Goal: Information Seeking & Learning: Learn about a topic

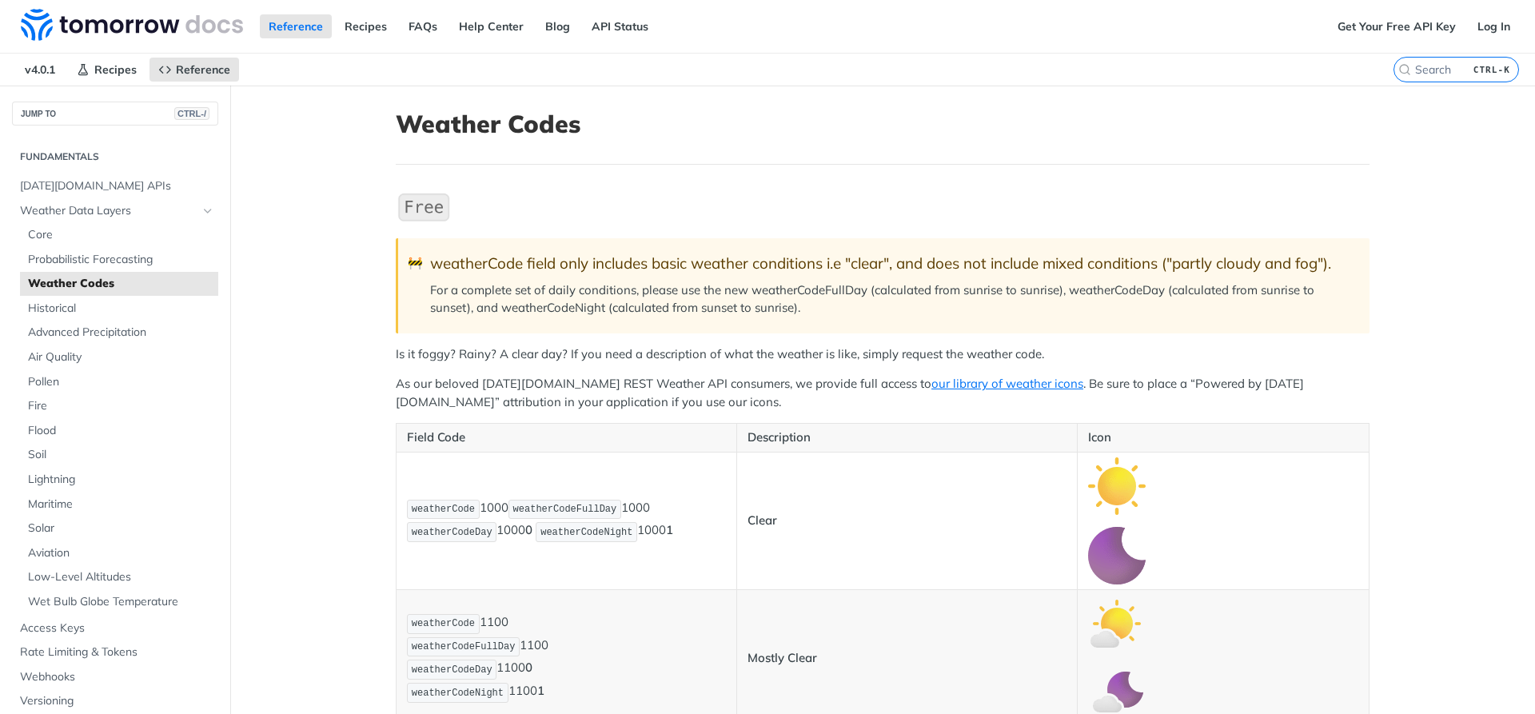
scroll to position [384, 0]
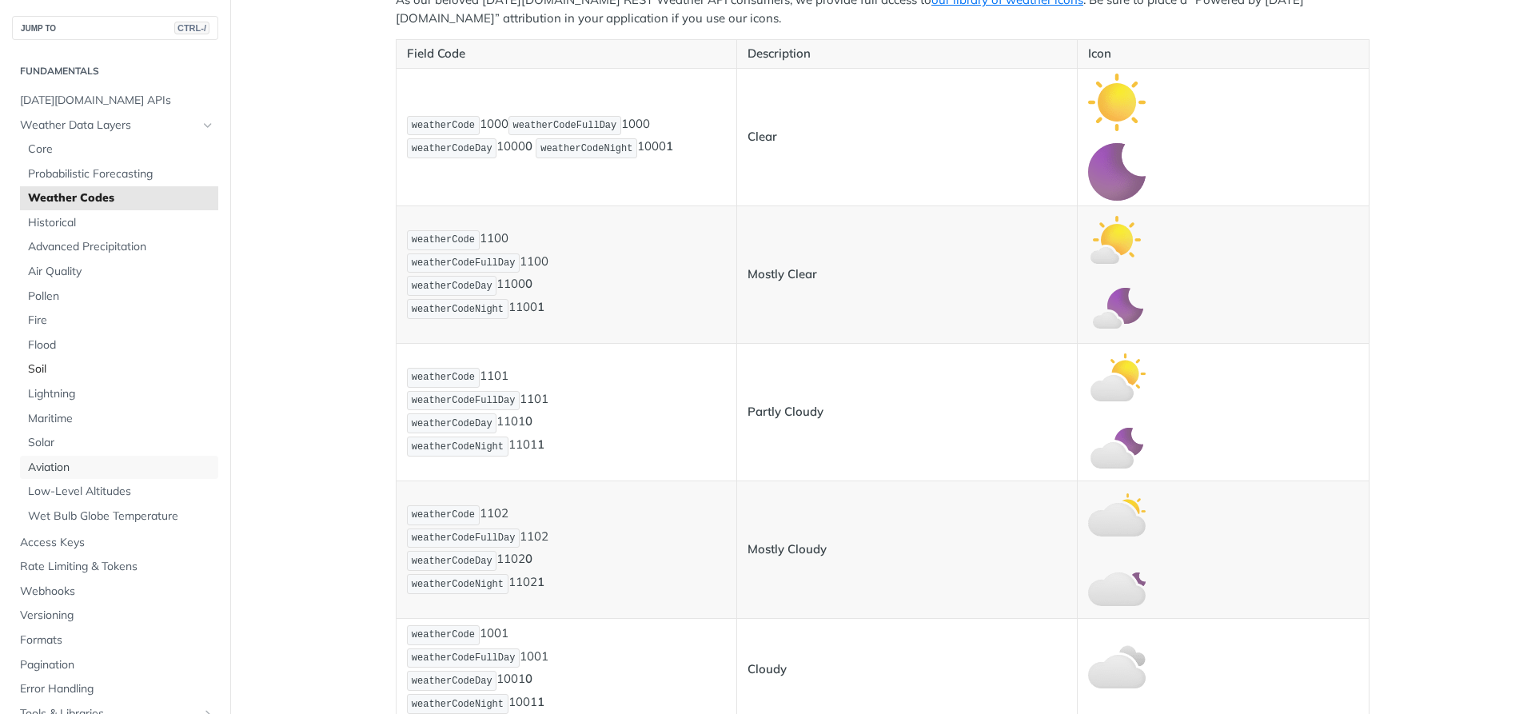
click at [56, 466] on span "Aviation" at bounding box center [121, 468] width 186 height 16
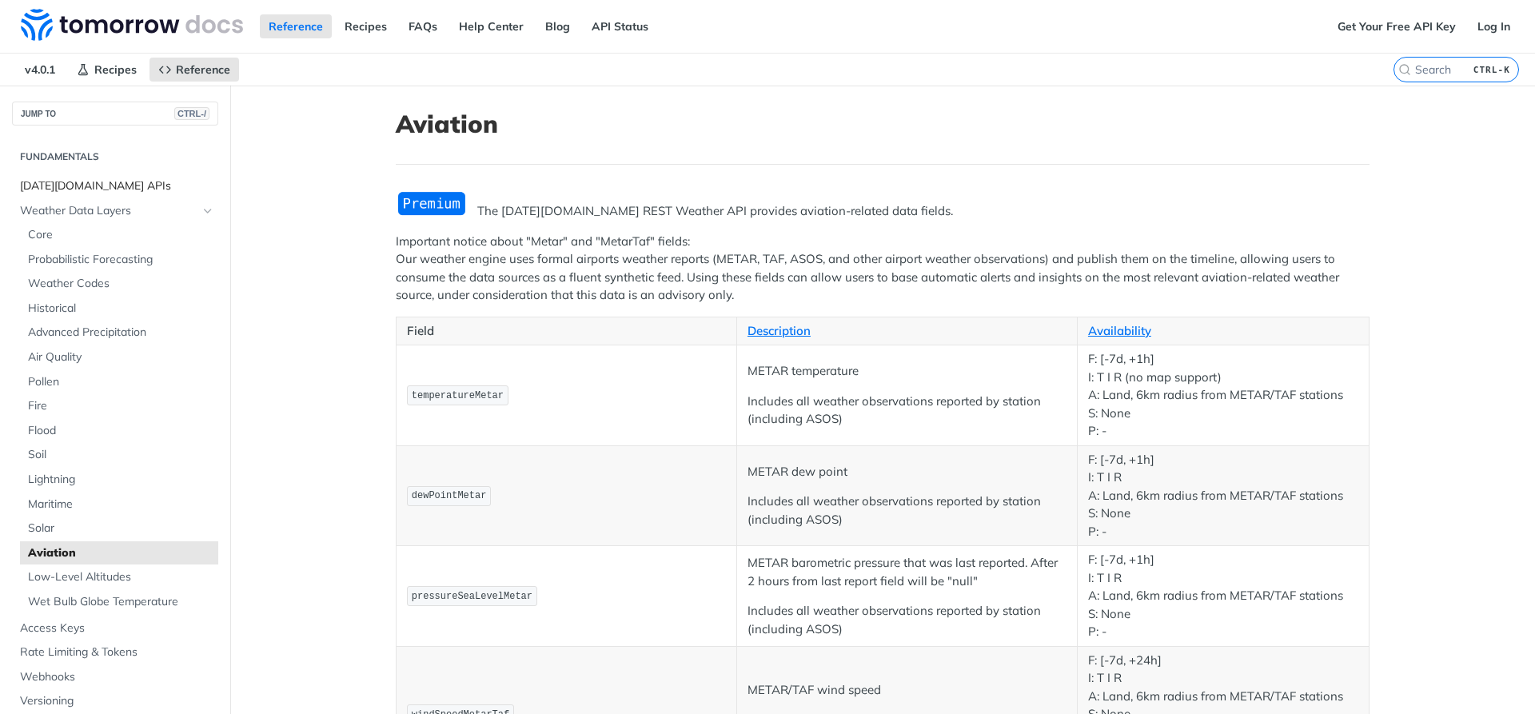
click at [33, 178] on span "[DATE][DOMAIN_NAME] APIs" at bounding box center [117, 186] width 194 height 16
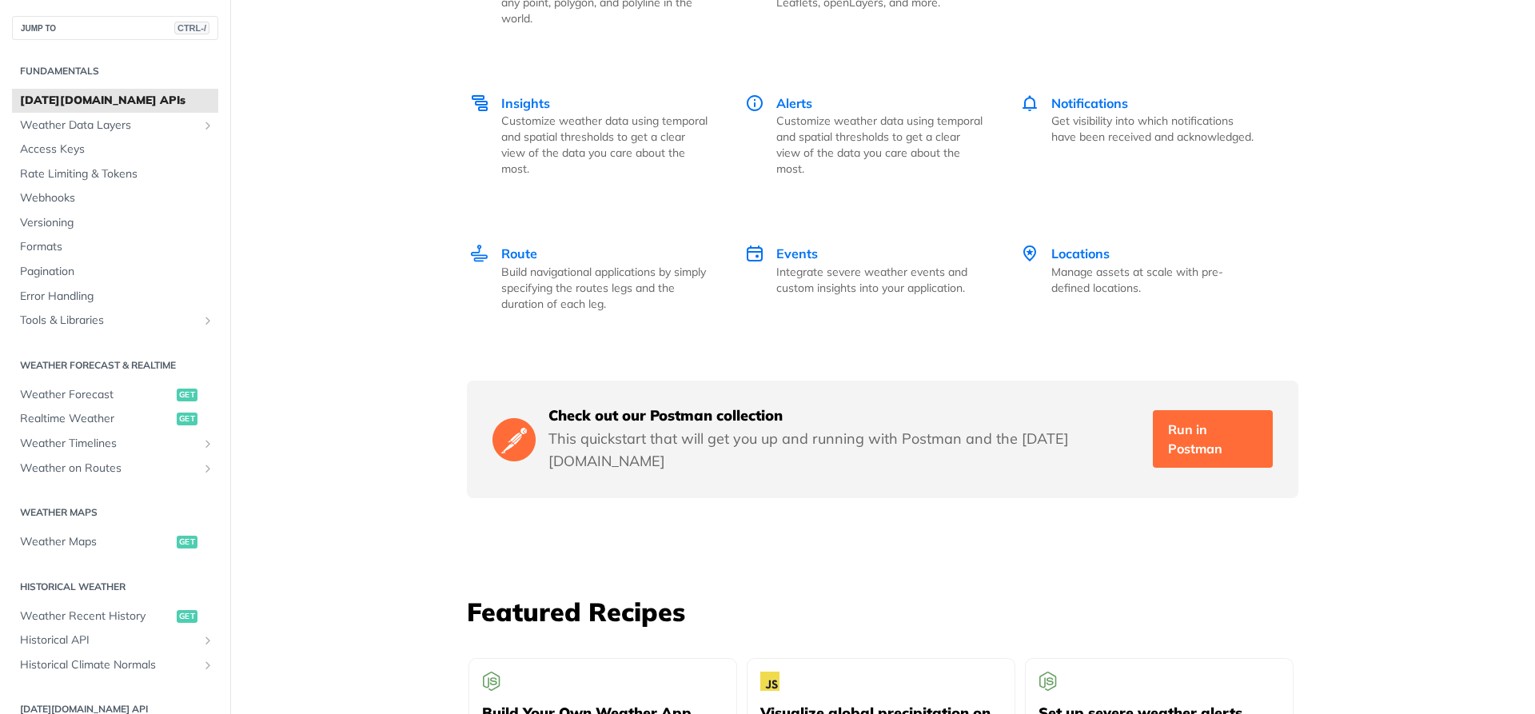
scroll to position [2590, 0]
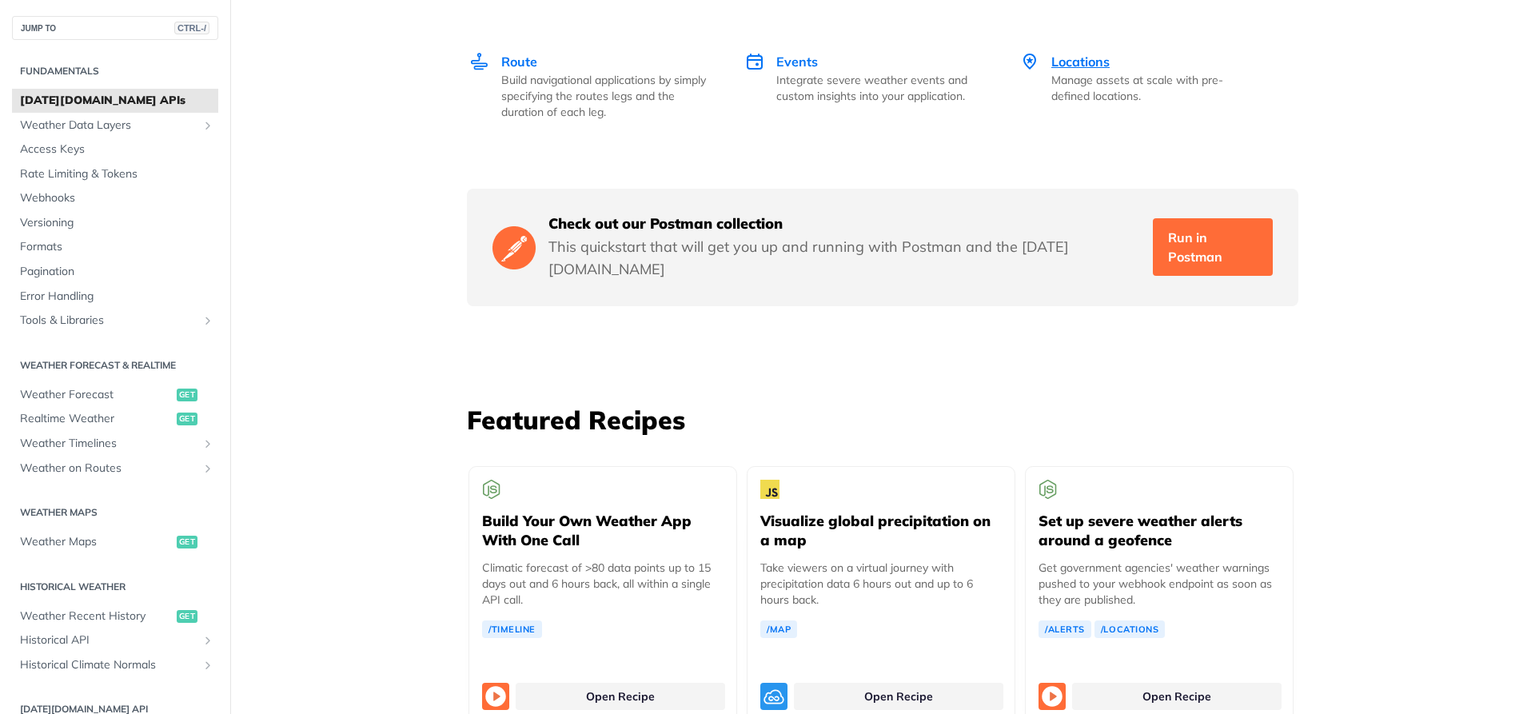
click at [1084, 54] on span "Locations" at bounding box center [1080, 62] width 58 height 16
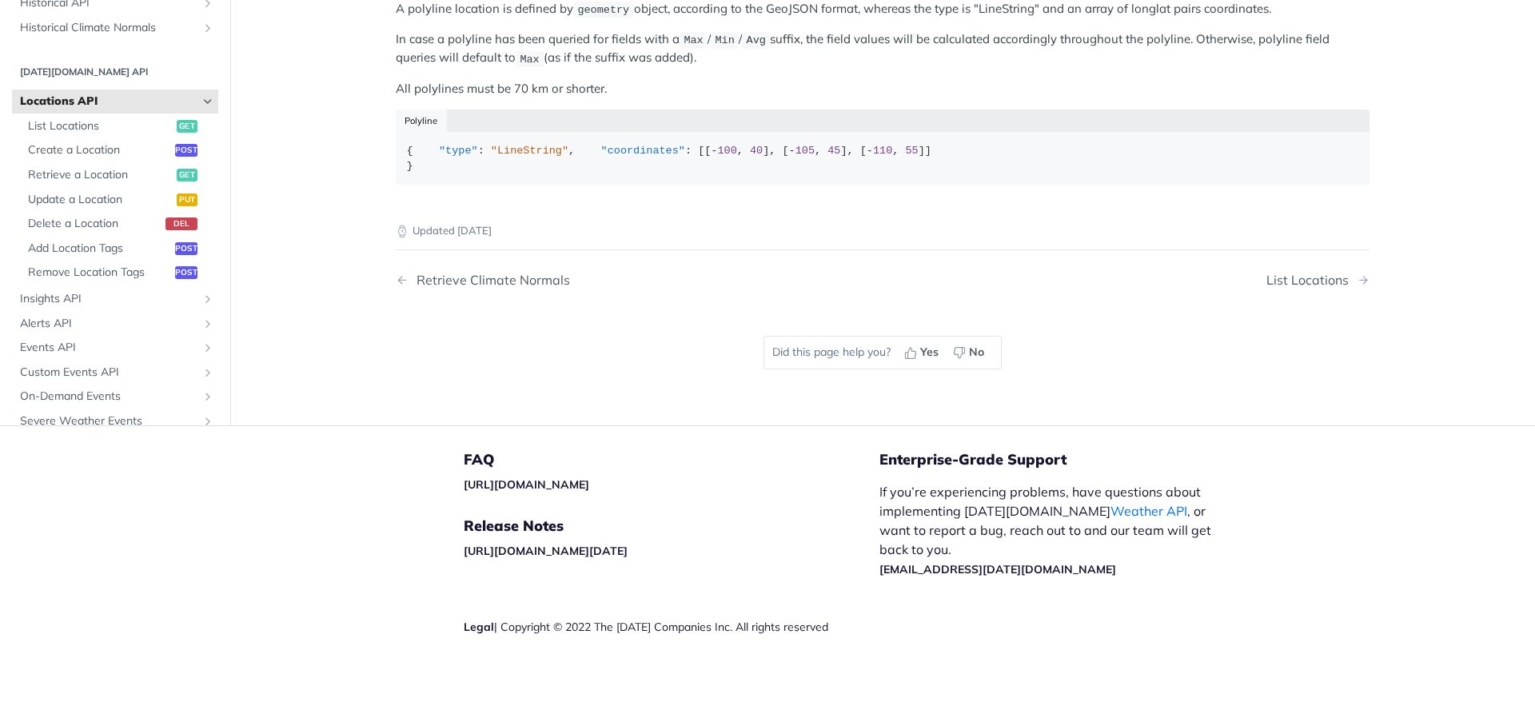
scroll to position [521, 0]
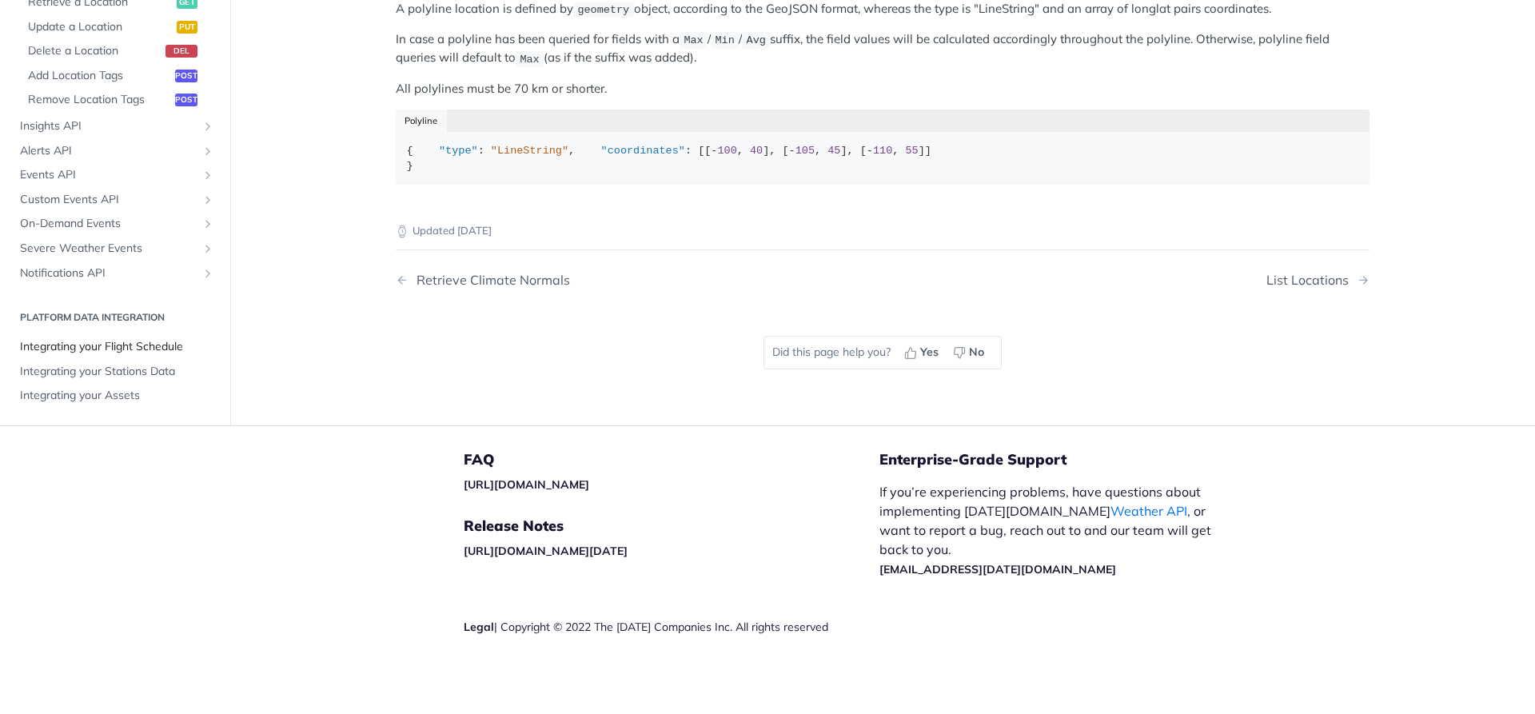
click at [90, 337] on link "Integrating your Flight Schedule" at bounding box center [115, 347] width 206 height 24
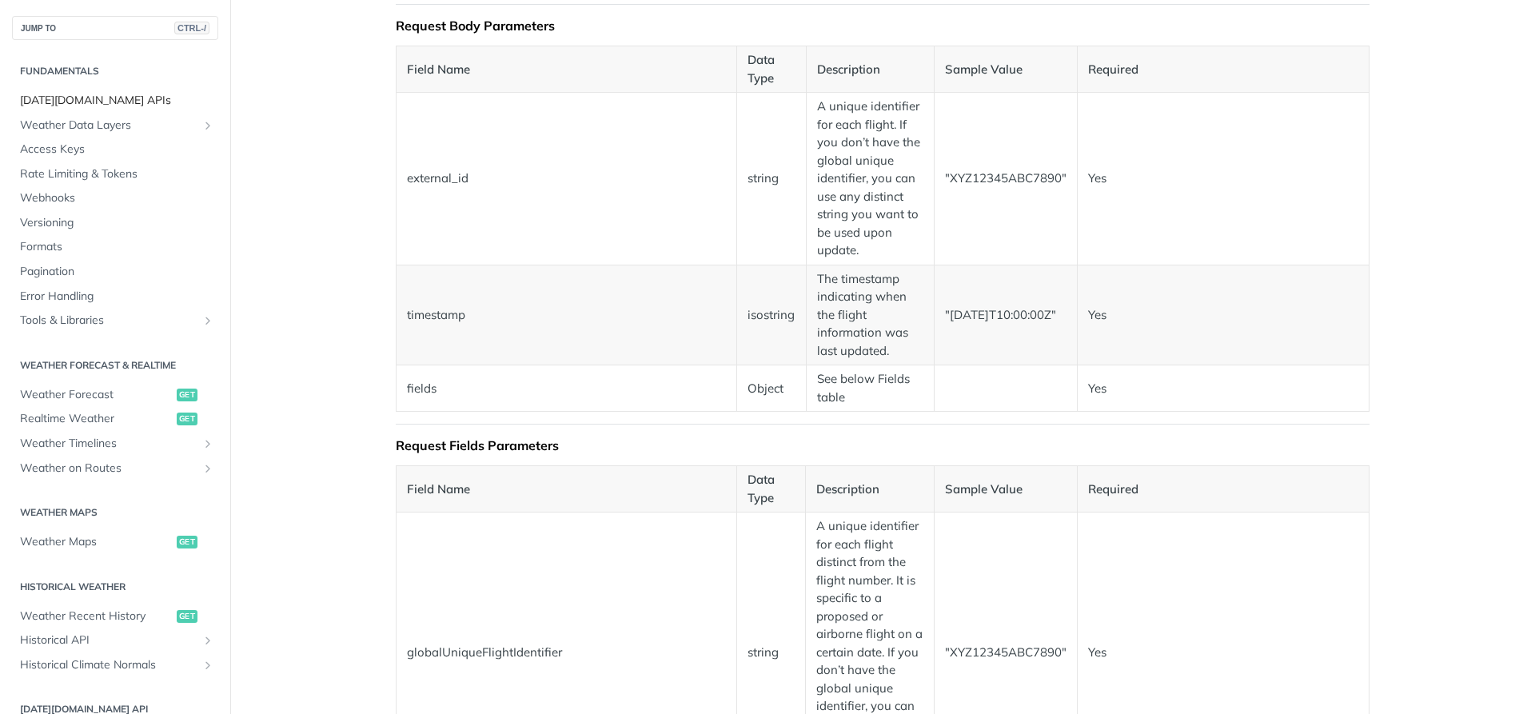
click at [56, 98] on span "[DATE][DOMAIN_NAME] APIs" at bounding box center [117, 101] width 194 height 16
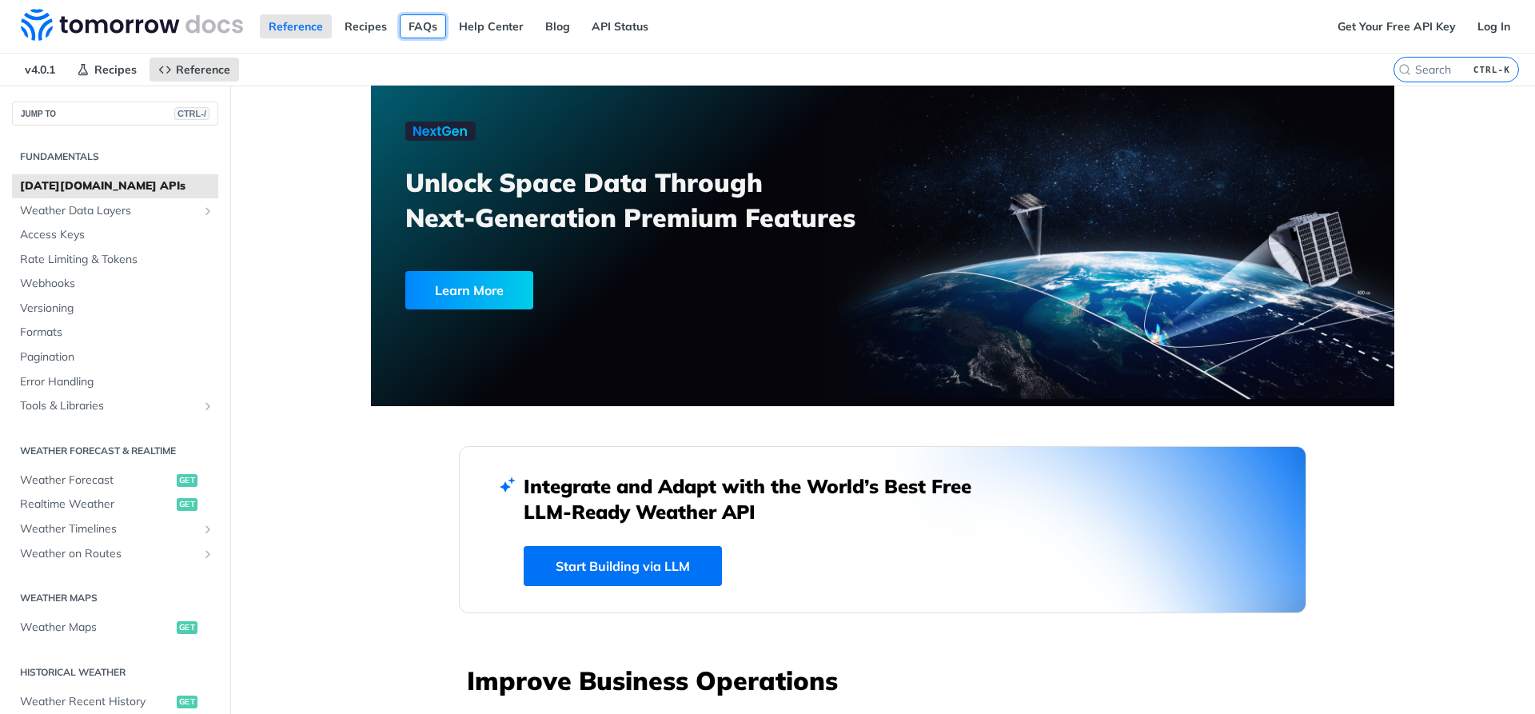
click at [418, 26] on link "FAQs" at bounding box center [423, 26] width 46 height 24
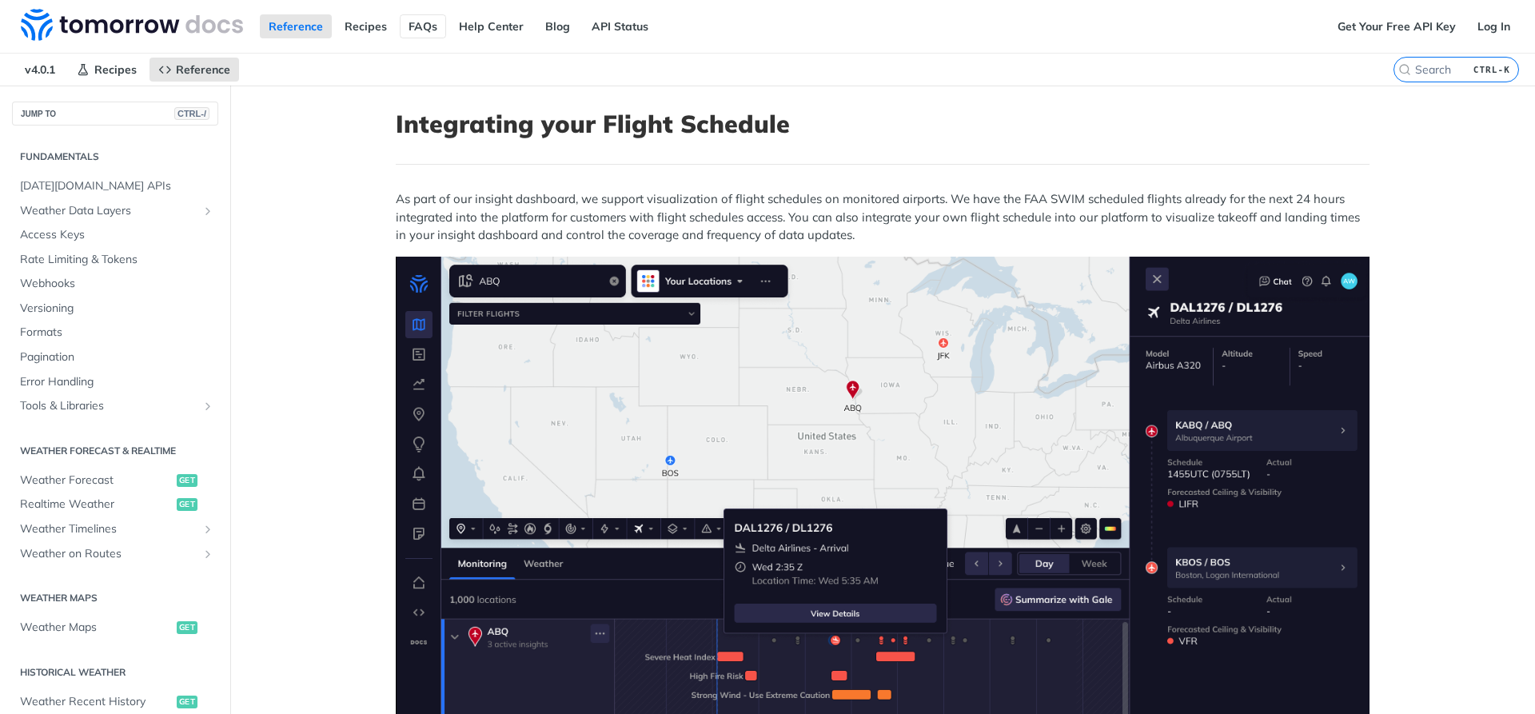
scroll to position [349, 0]
